Goal: Check status: Check status

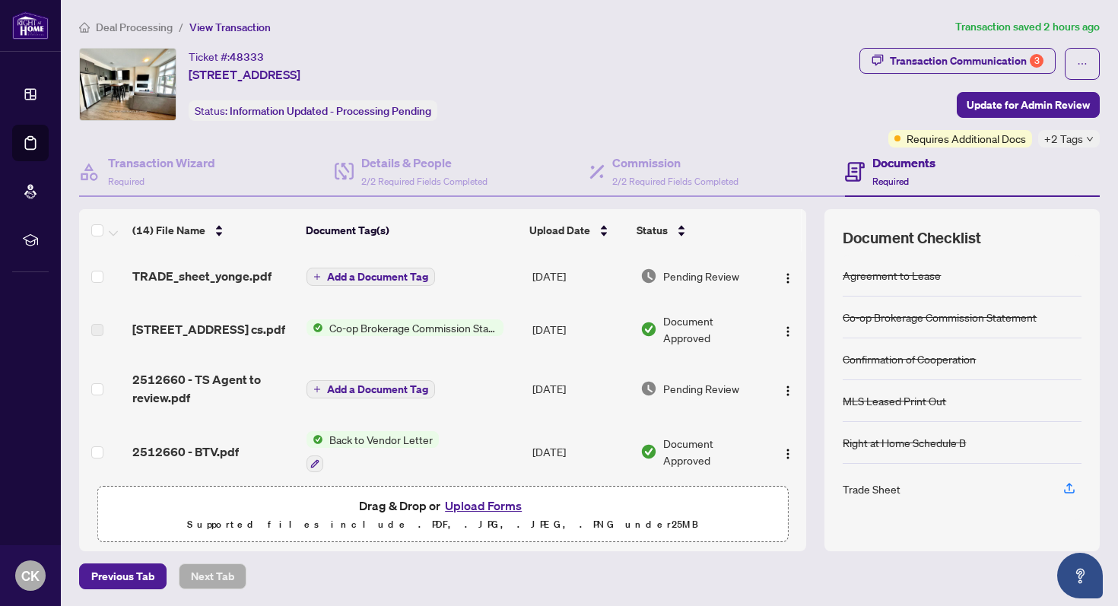
scroll to position [577, 0]
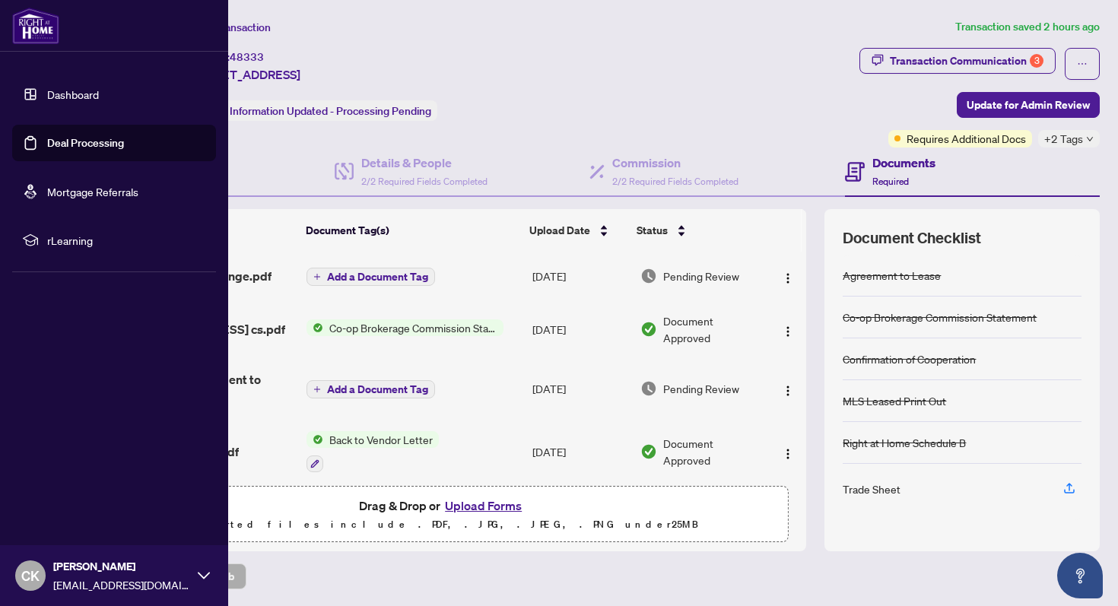
click at [85, 136] on link "Deal Processing" at bounding box center [85, 143] width 77 height 14
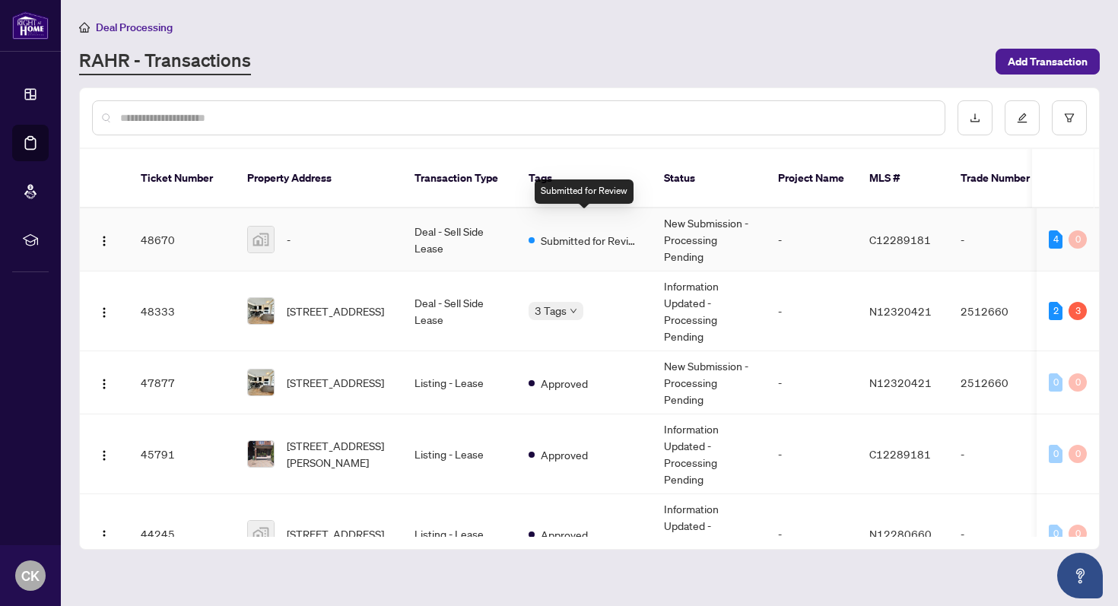
click at [592, 232] on span "Submitted for Review" at bounding box center [590, 240] width 99 height 17
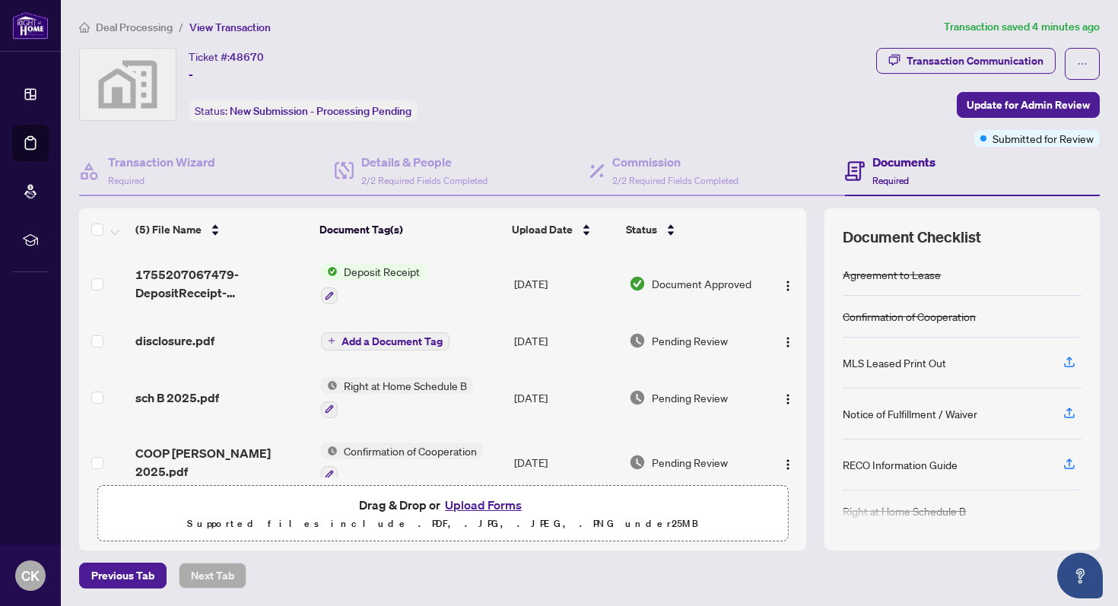
click at [180, 282] on span "1755207067479-DepositReceipt-61Unsworth.pdf" at bounding box center [221, 283] width 173 height 37
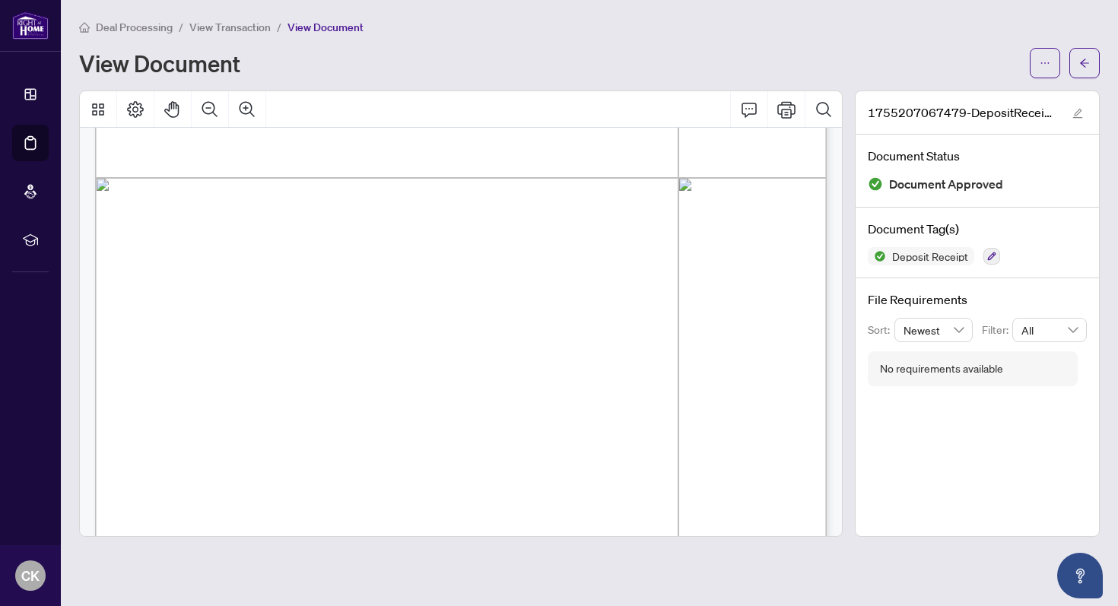
scroll to position [569, 0]
